Goal: Entertainment & Leisure: Consume media (video, audio)

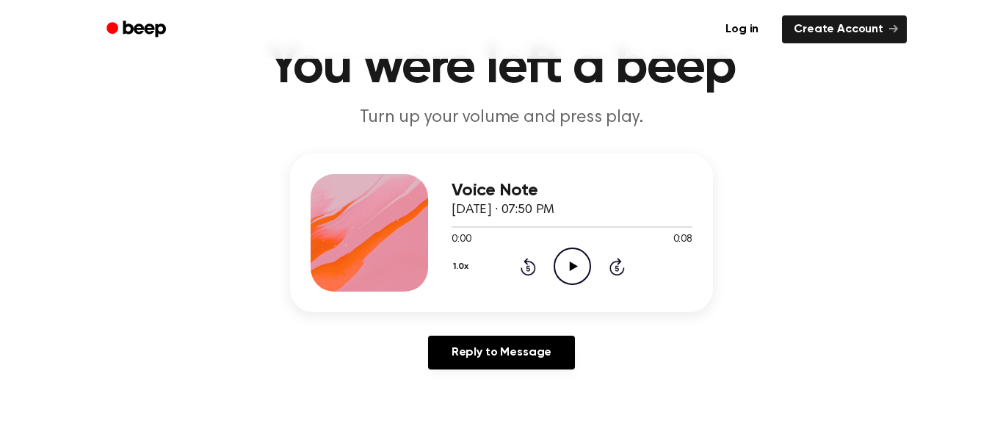
click at [570, 261] on icon "Play Audio" at bounding box center [571, 265] width 37 height 37
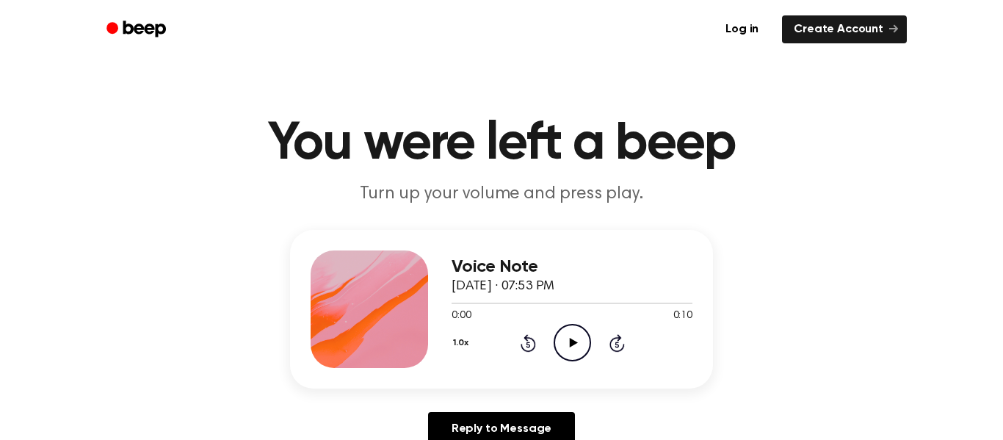
click at [574, 350] on icon "Play Audio" at bounding box center [571, 342] width 37 height 37
click at [588, 330] on icon "Play Audio" at bounding box center [571, 342] width 37 height 37
click at [578, 343] on icon "Play Audio" at bounding box center [571, 342] width 37 height 37
click at [572, 352] on icon "Play Audio" at bounding box center [571, 342] width 37 height 37
click at [584, 360] on icon "Play Audio" at bounding box center [571, 342] width 37 height 37
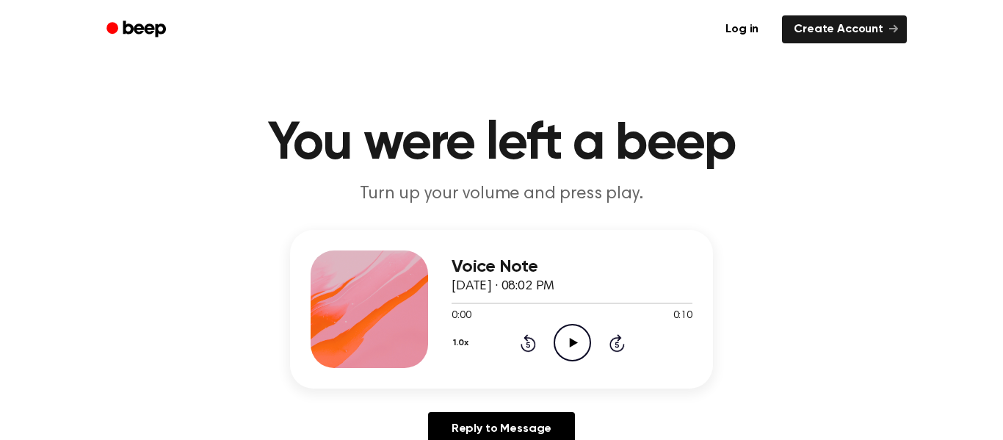
click at [572, 339] on icon "Play Audio" at bounding box center [571, 342] width 37 height 37
click at [577, 349] on icon "Play Audio" at bounding box center [571, 342] width 37 height 37
click at [575, 357] on icon "Play Audio" at bounding box center [571, 342] width 37 height 37
